Goal: Navigation & Orientation: Find specific page/section

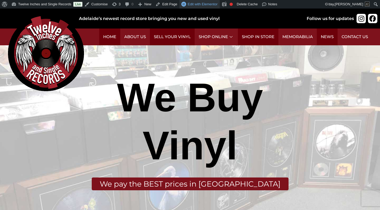
click at [202, 5] on span "Edit with Elementor" at bounding box center [203, 4] width 30 height 4
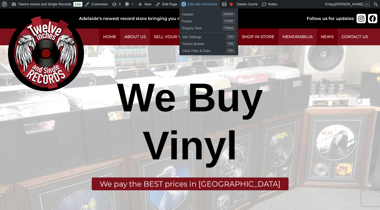
click at [207, 2] on span "Edit with Elementor" at bounding box center [203, 4] width 30 height 4
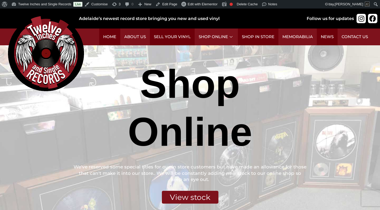
click at [307, 69] on div "Shop Online" at bounding box center [189, 108] width 233 height 96
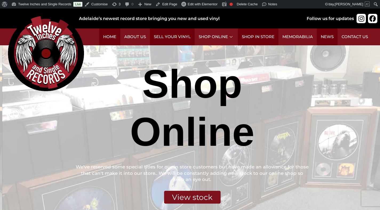
click at [309, 68] on div "Shop Online" at bounding box center [192, 108] width 233 height 96
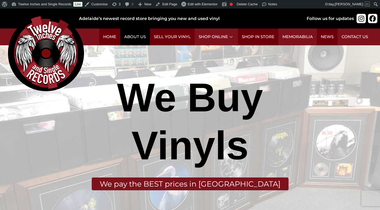
click at [130, 37] on link "About Us" at bounding box center [135, 37] width 30 height 17
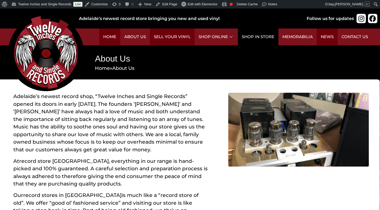
click at [264, 35] on link "Shop in Store" at bounding box center [258, 37] width 41 height 17
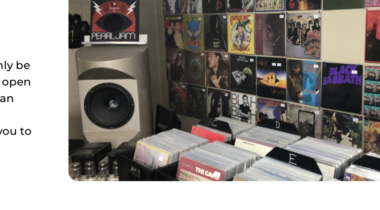
scroll to position [114, 0]
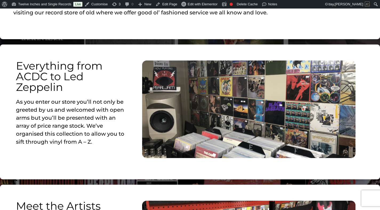
click at [308, 30] on div "We are continually rotating our stock so it doesn’t all end up online. We try a…" at bounding box center [190, 2] width 380 height 73
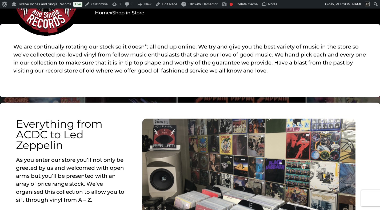
scroll to position [0, 0]
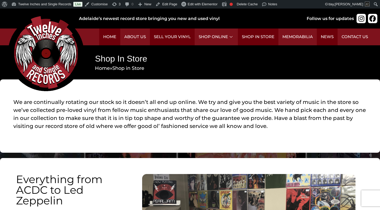
click at [287, 113] on p "We are continually rotating our stock so it doesn’t all end up online. We try a…" at bounding box center [190, 114] width 354 height 32
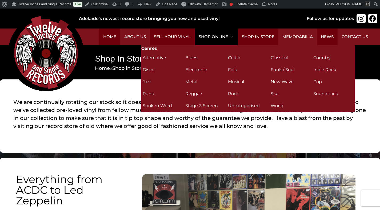
click at [220, 35] on link "Shop Online" at bounding box center [216, 37] width 43 height 17
